Goal: Register for event/course

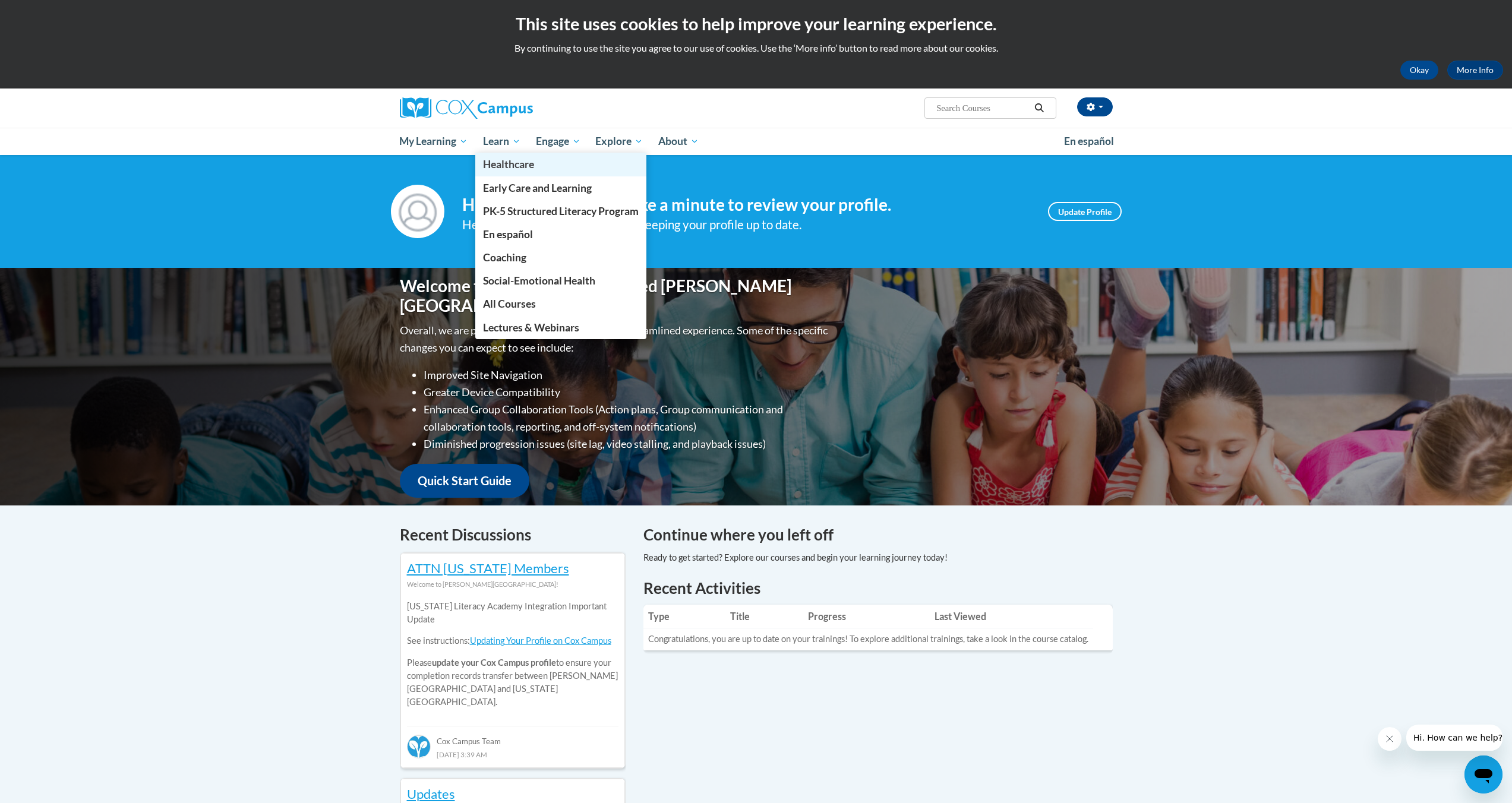
scroll to position [38, 0]
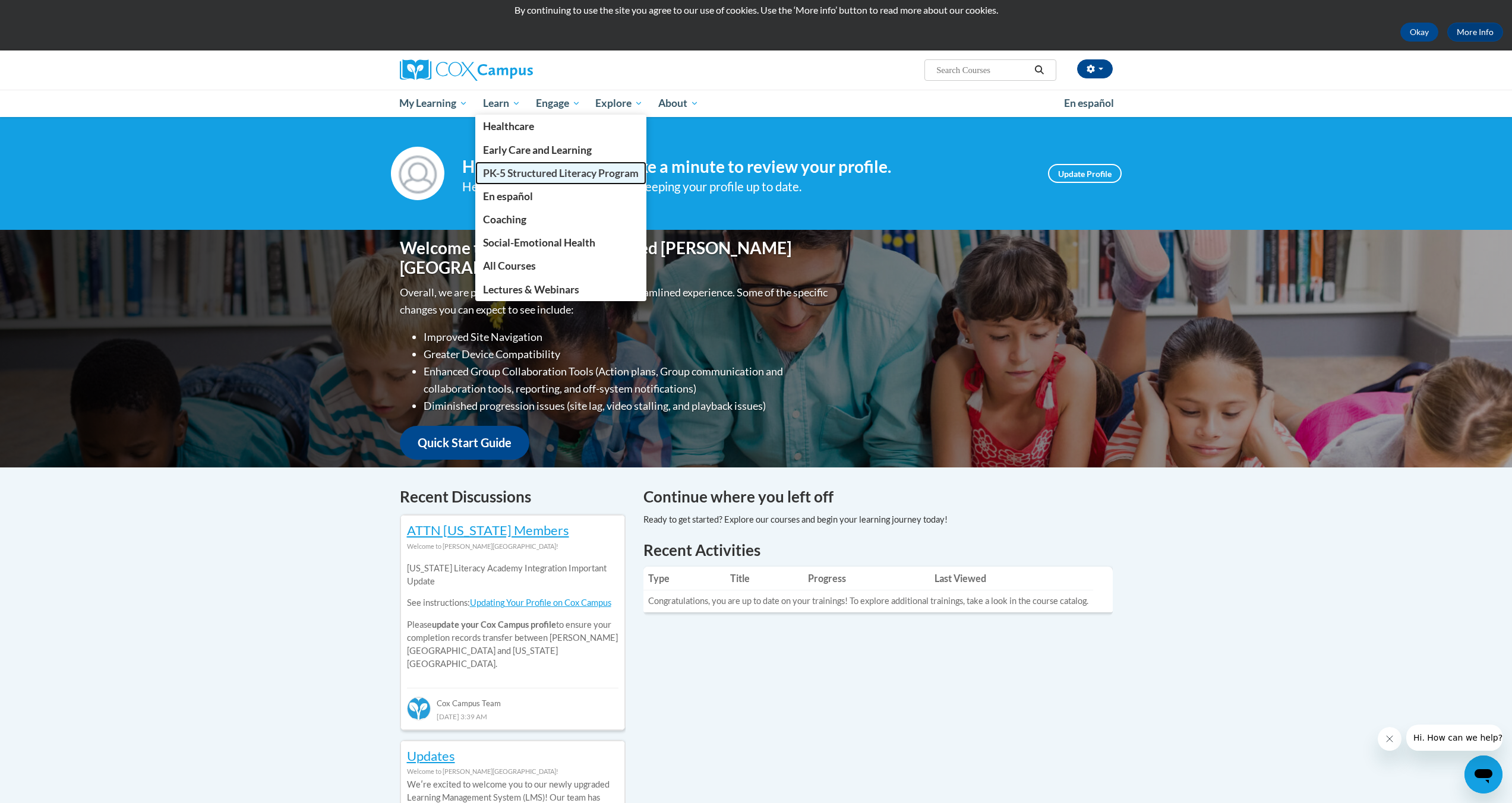
click at [531, 176] on span "PK-5 Structured Literacy Program" at bounding box center [560, 173] width 155 height 13
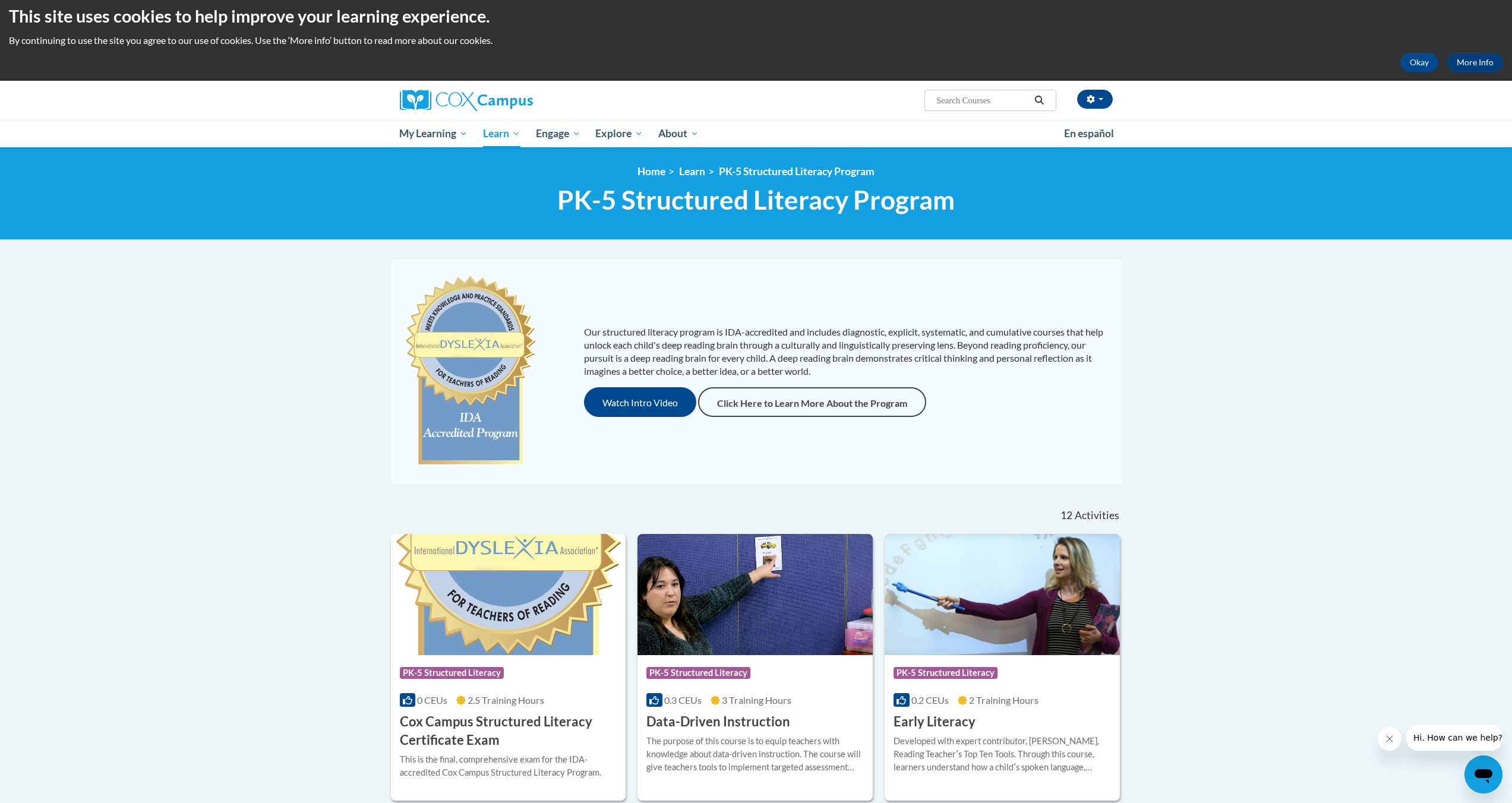
scroll to position [378, 0]
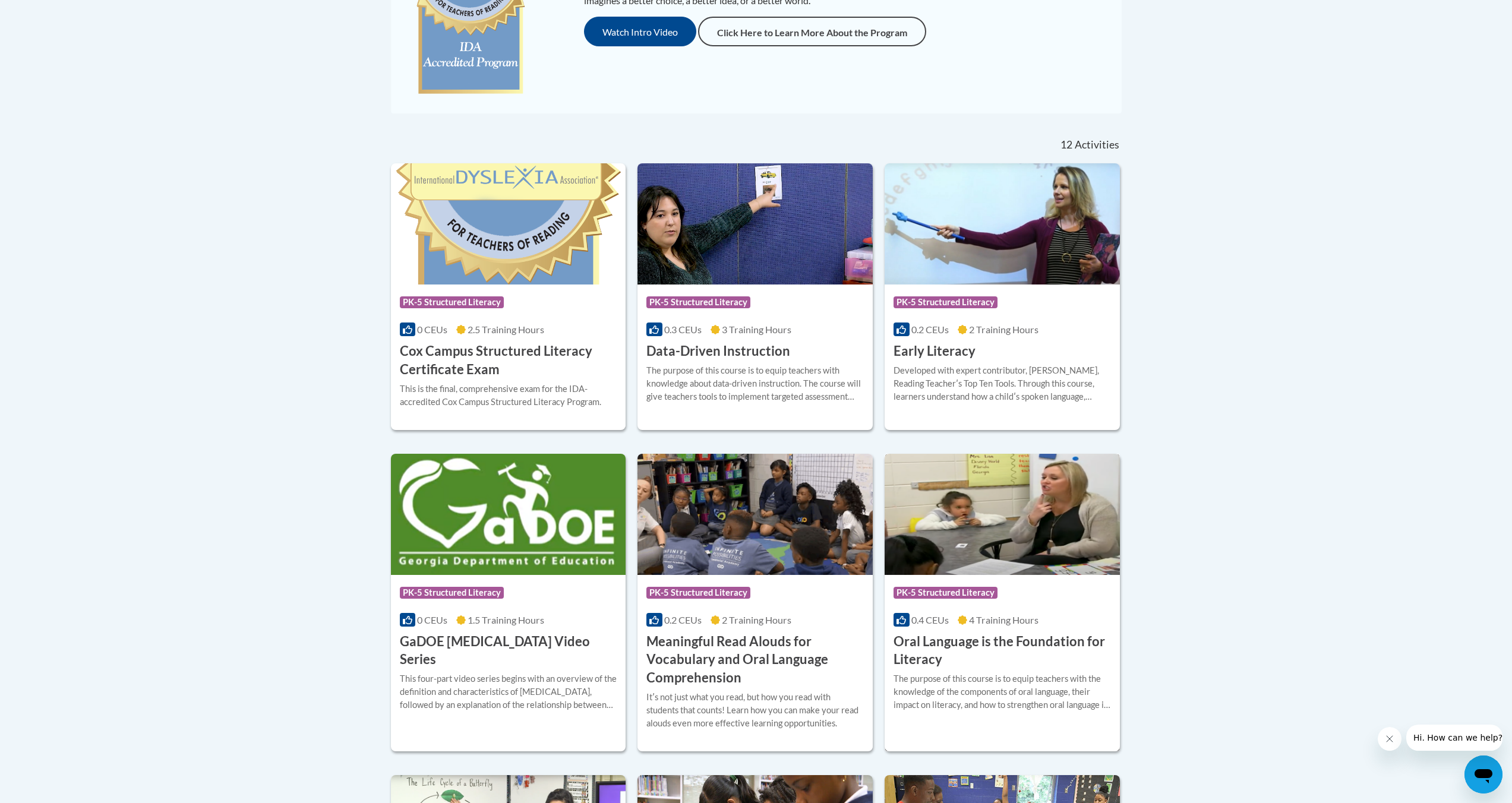
click at [938, 638] on h3 "Oral Language is the Foundation for Literacy" at bounding box center [1002, 651] width 217 height 37
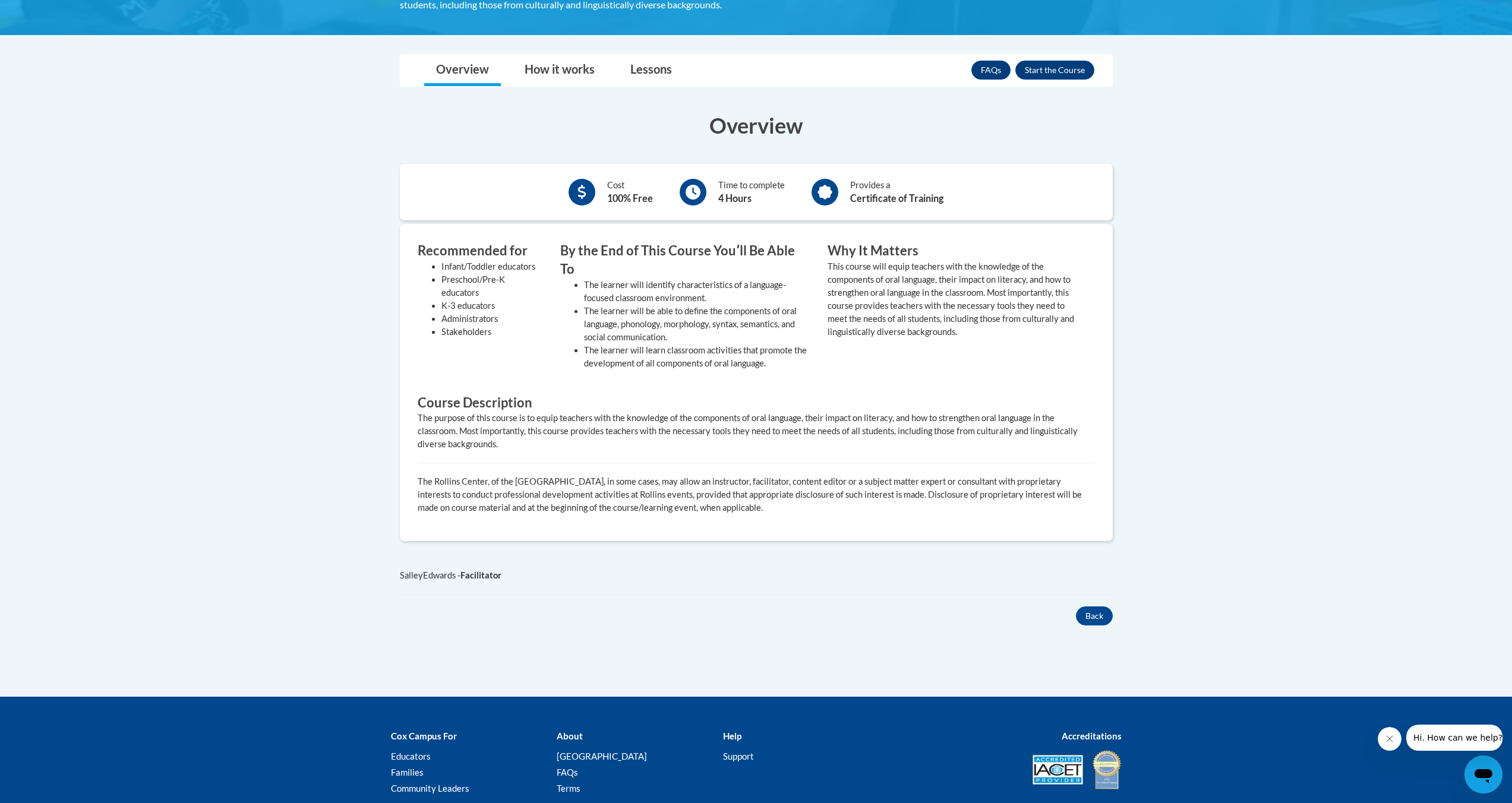
scroll to position [201, 0]
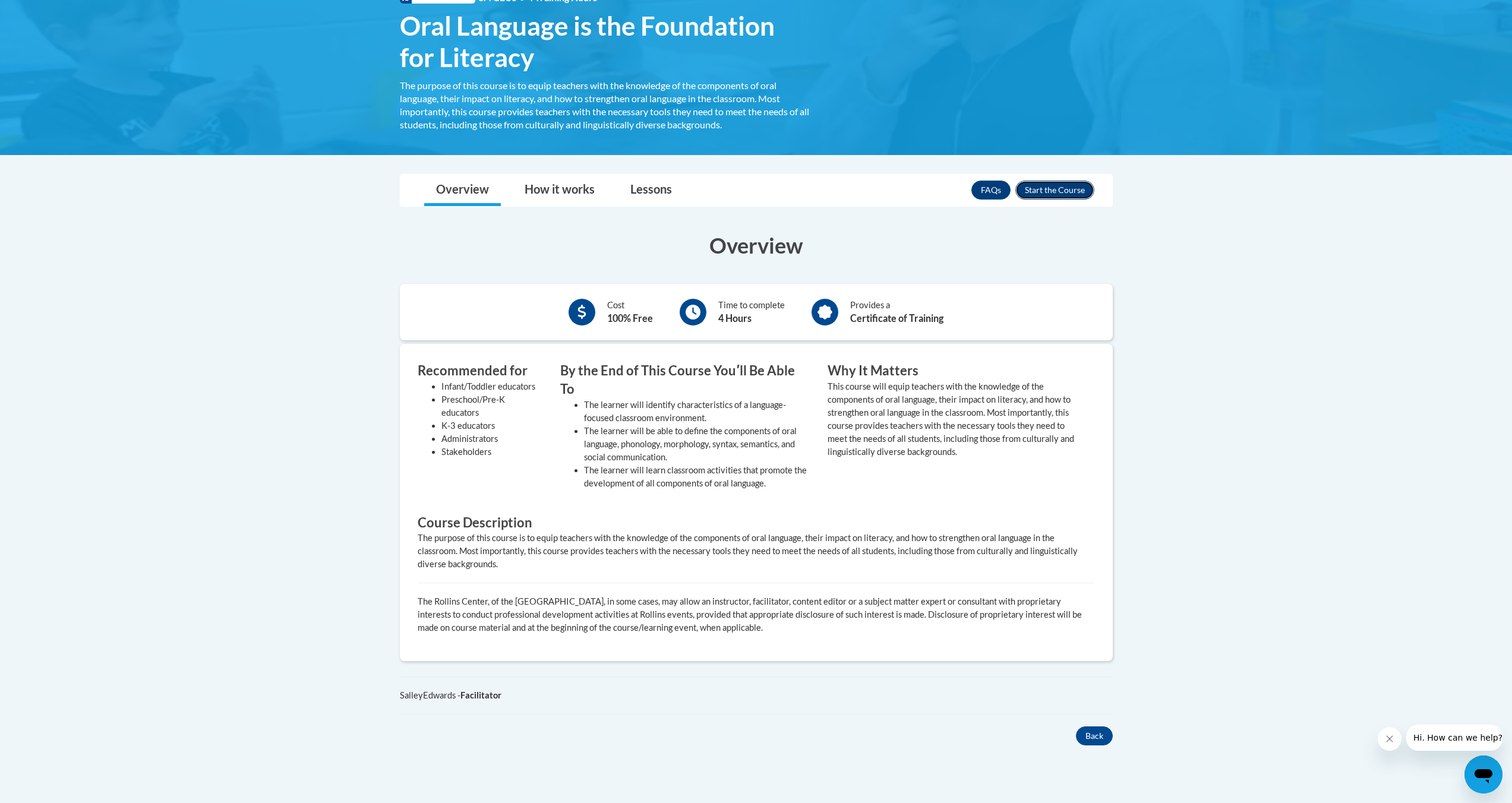
click at [1074, 190] on button "Enroll" at bounding box center [1055, 190] width 79 height 19
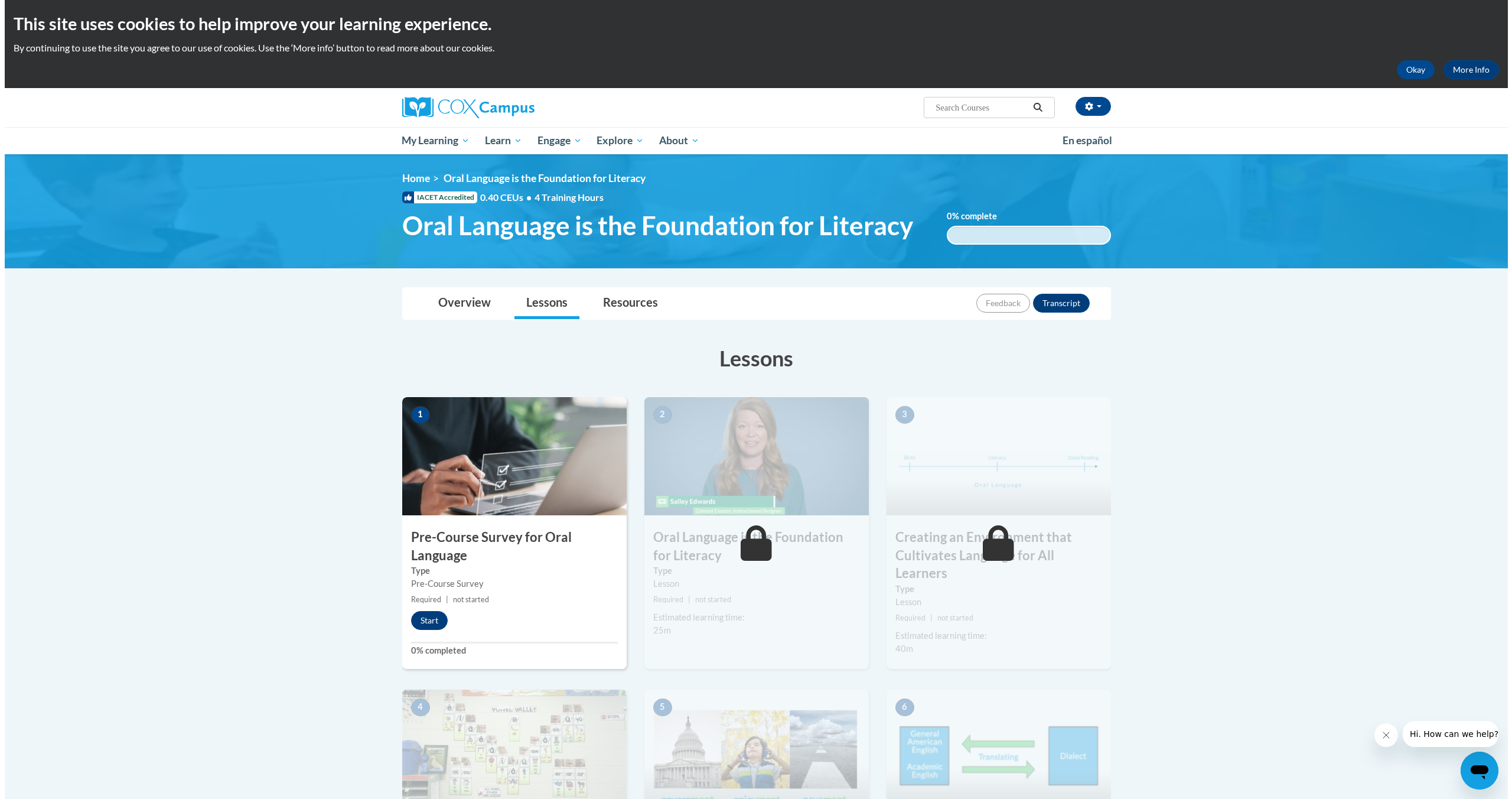
scroll to position [7, 0]
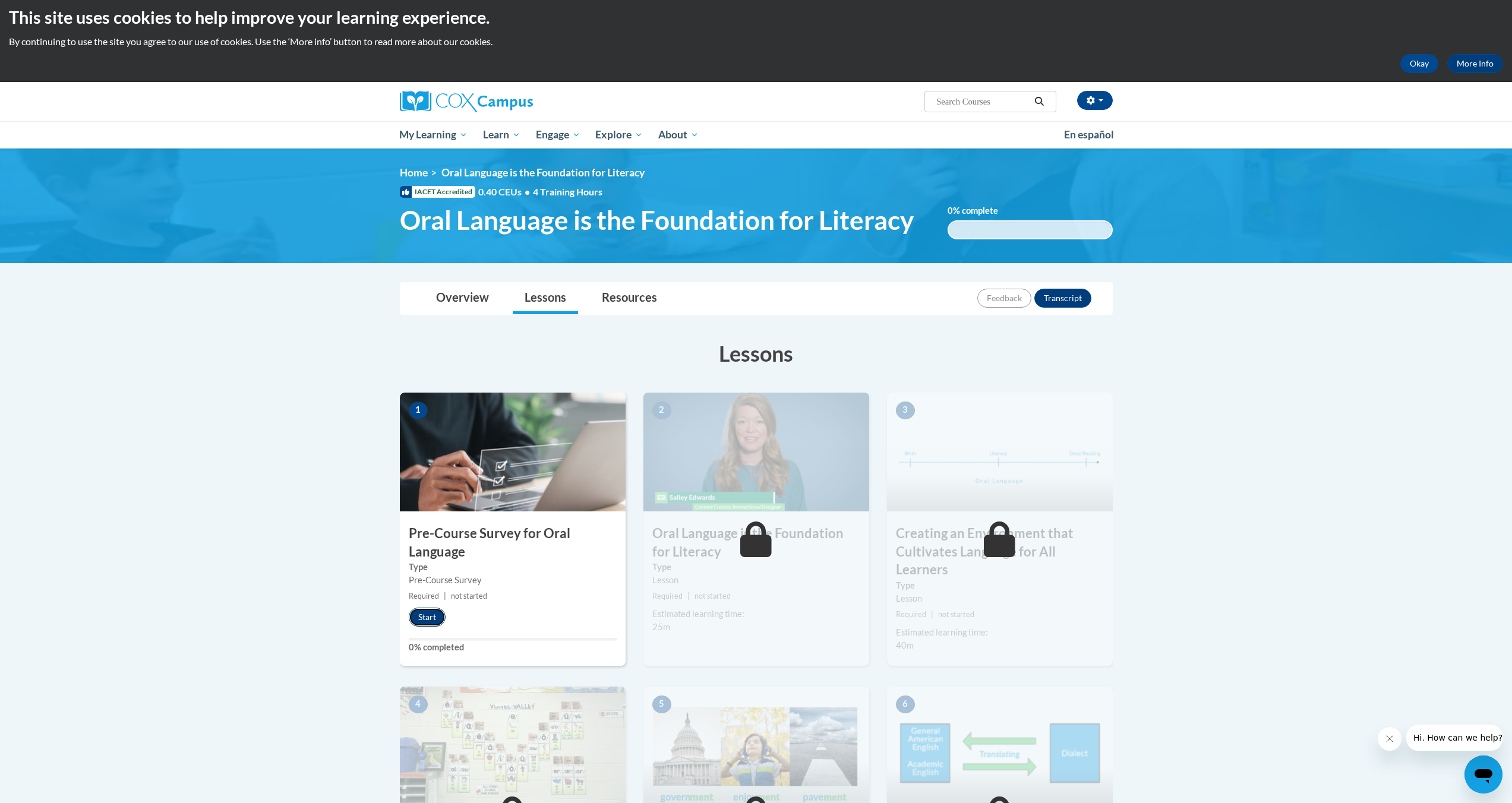
click at [425, 615] on button "Start" at bounding box center [427, 617] width 37 height 19
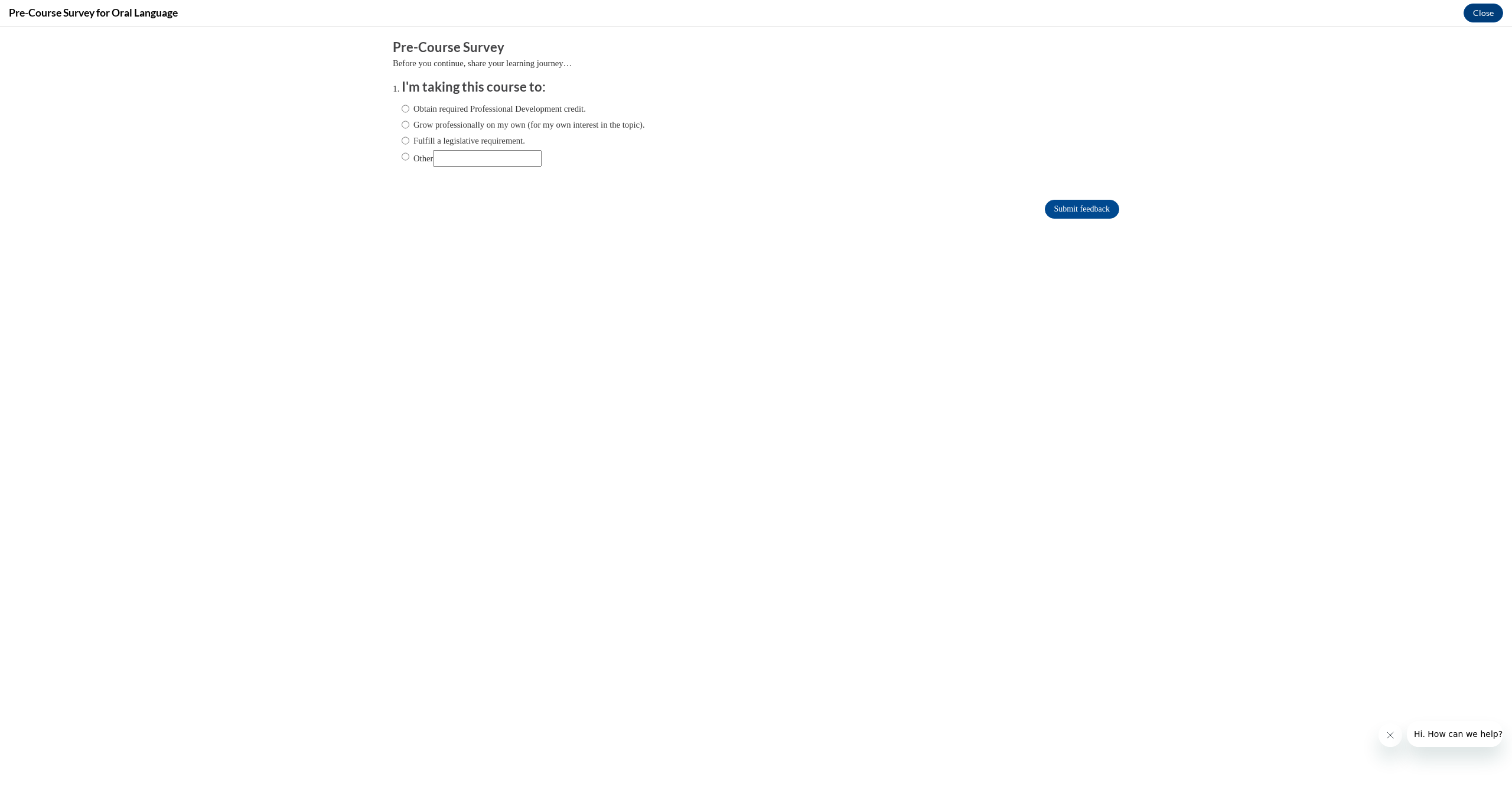
scroll to position [0, 0]
click at [537, 109] on label "Obtain required Professional Development credit." at bounding box center [493, 109] width 184 height 13
click at [410, 109] on input "Obtain required Professional Development credit." at bounding box center [405, 109] width 8 height 13
radio input "true"
click at [502, 124] on label "Grow professionally on my own (for my own interest in the topic)." at bounding box center [523, 125] width 244 height 13
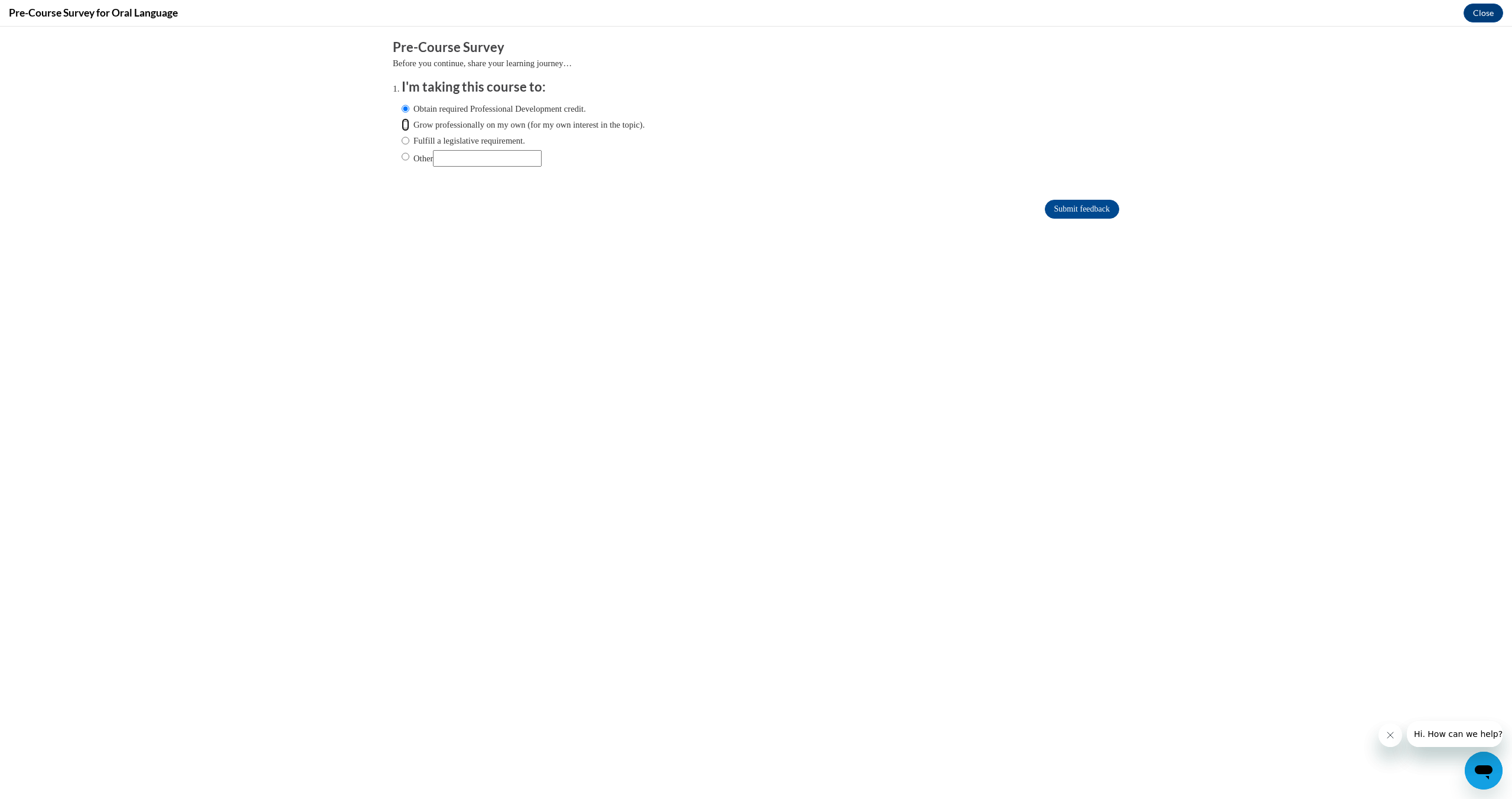
click at [410, 124] on input "Grow professionally on my own (for my own interest in the topic)." at bounding box center [405, 125] width 8 height 13
radio input "true"
click at [509, 107] on label "Obtain required Professional Development credit." at bounding box center [493, 109] width 184 height 13
click at [410, 107] on input "Obtain required Professional Development credit." at bounding box center [405, 109] width 8 height 13
radio input "true"
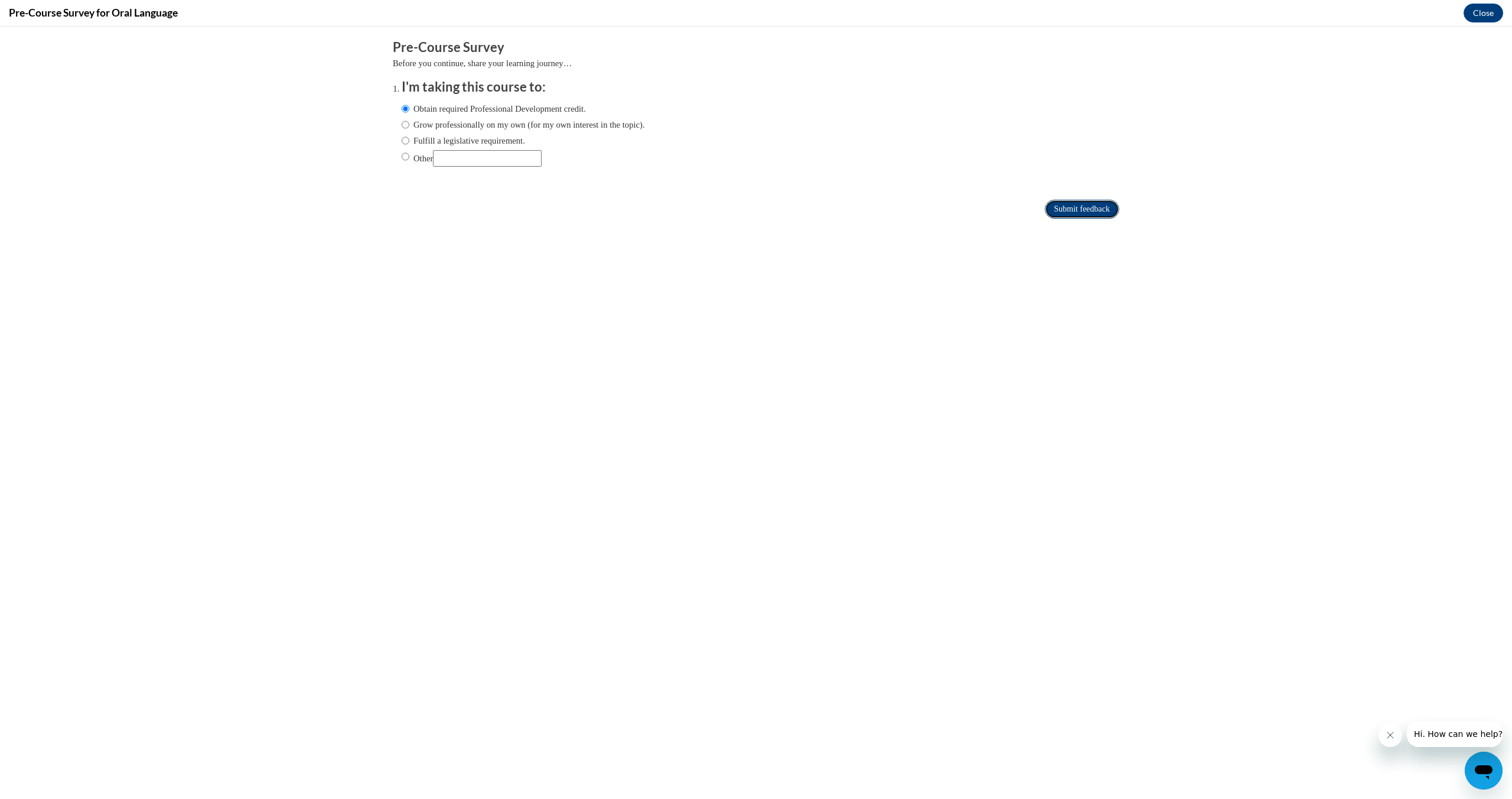
click at [1083, 208] on input "Submit feedback" at bounding box center [1081, 209] width 74 height 19
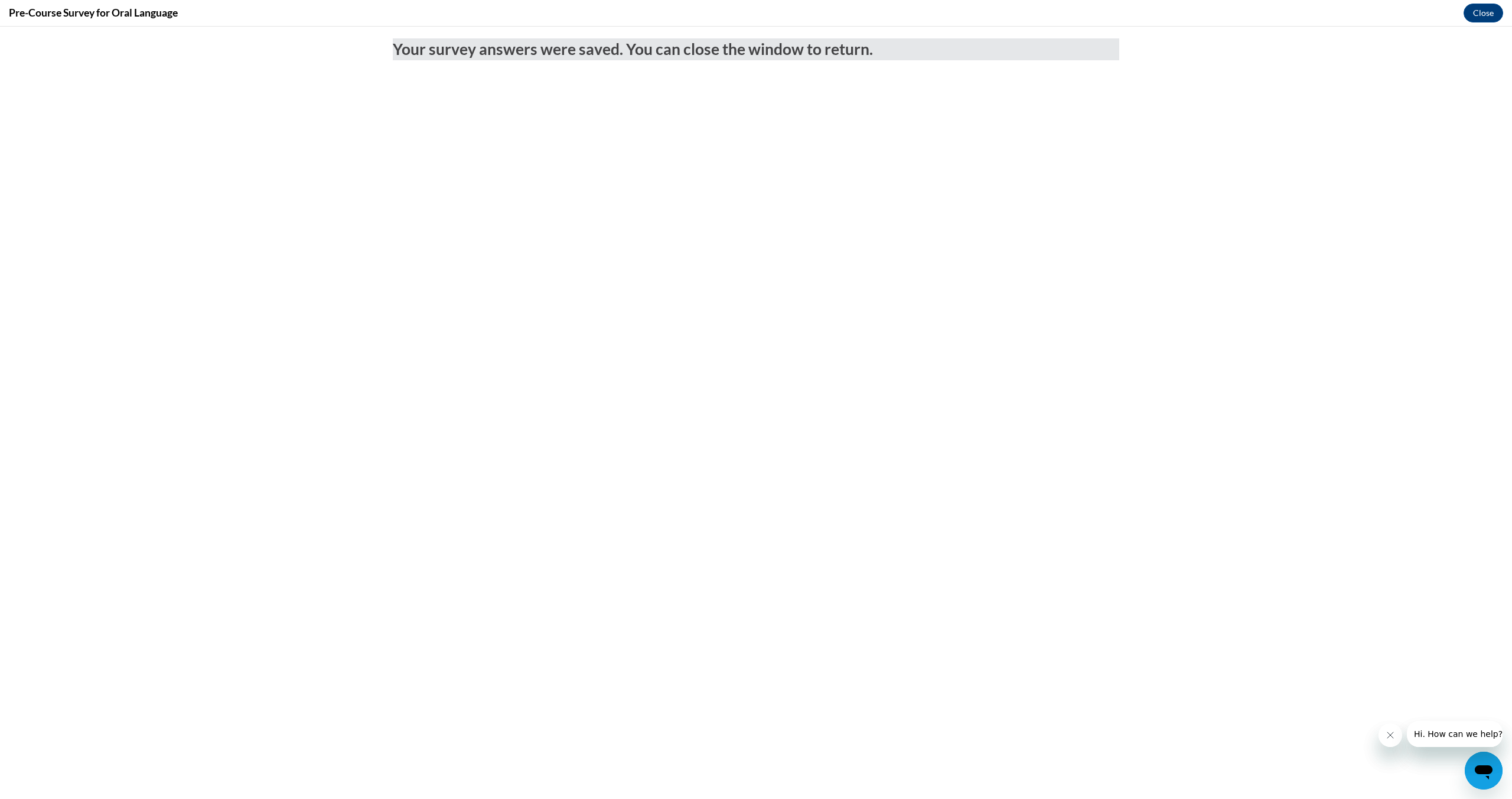
click at [1394, 740] on button "Close message from company" at bounding box center [1390, 735] width 23 height 23
click at [1396, 742] on button "Close message from company" at bounding box center [1390, 735] width 23 height 23
click at [1489, 14] on button "Close" at bounding box center [1483, 13] width 39 height 19
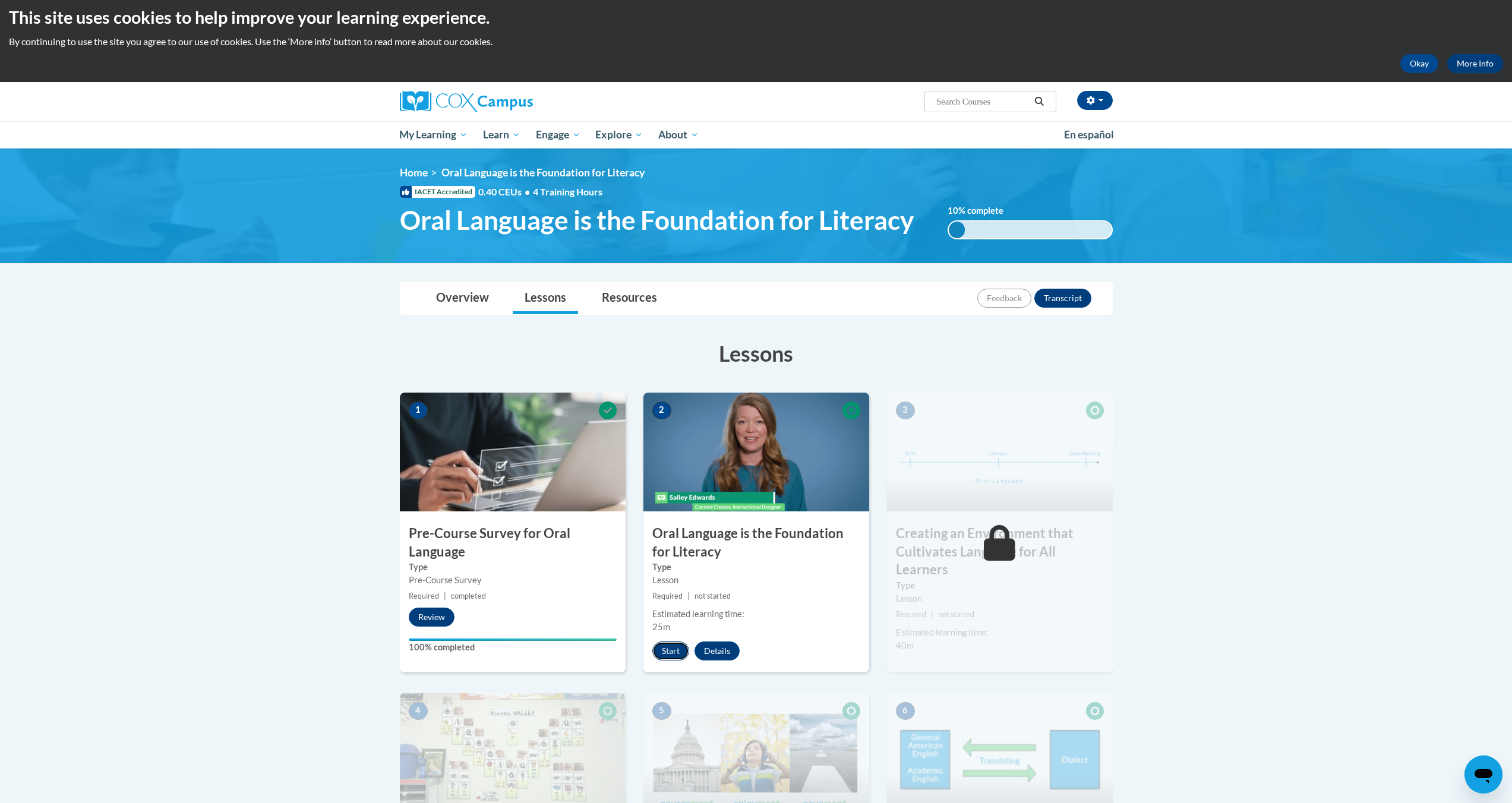
click at [664, 645] on button "Start" at bounding box center [670, 651] width 37 height 19
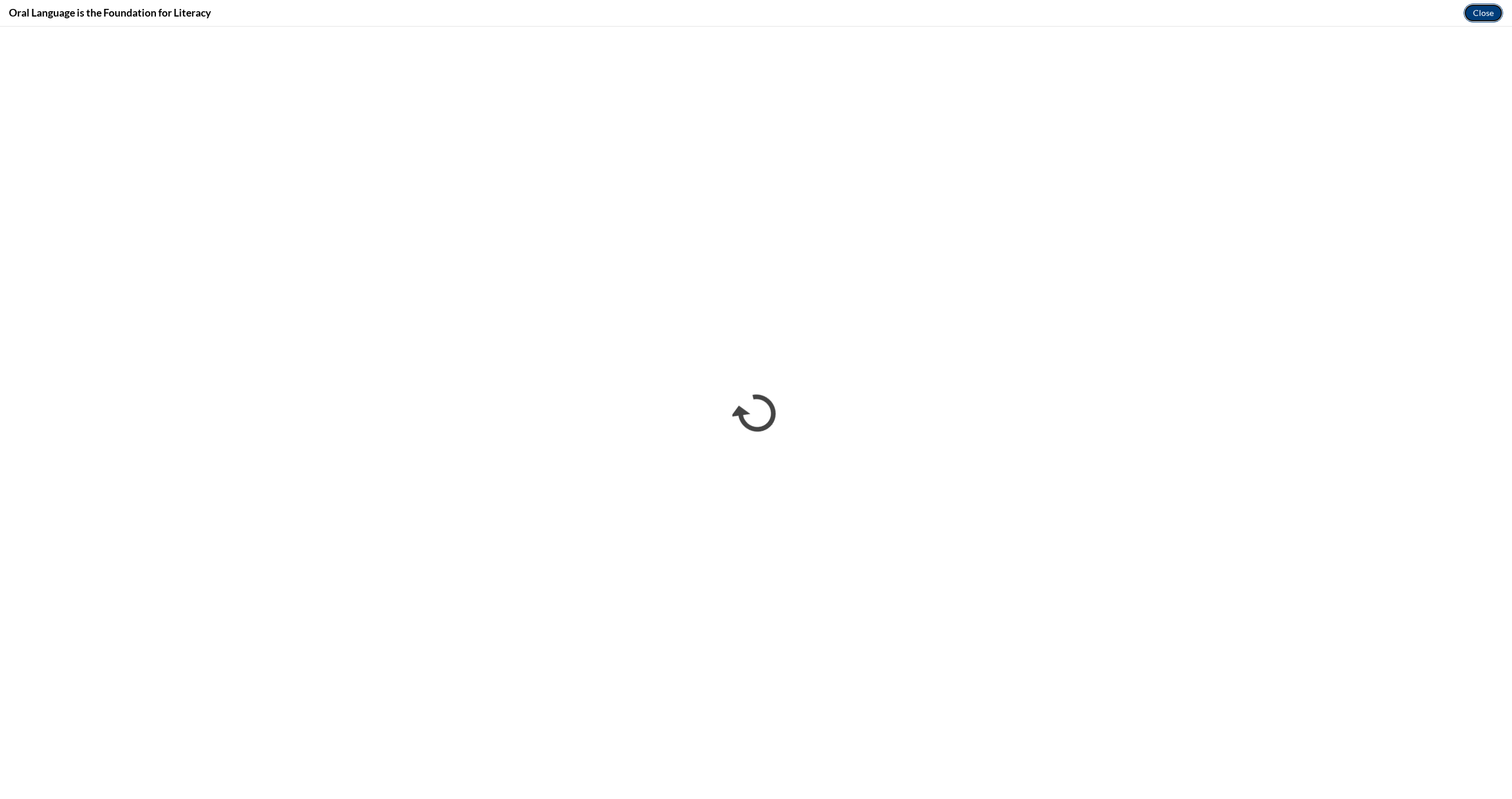
click at [1495, 14] on button "Close" at bounding box center [1483, 13] width 39 height 19
